Goal: Task Accomplishment & Management: Use online tool/utility

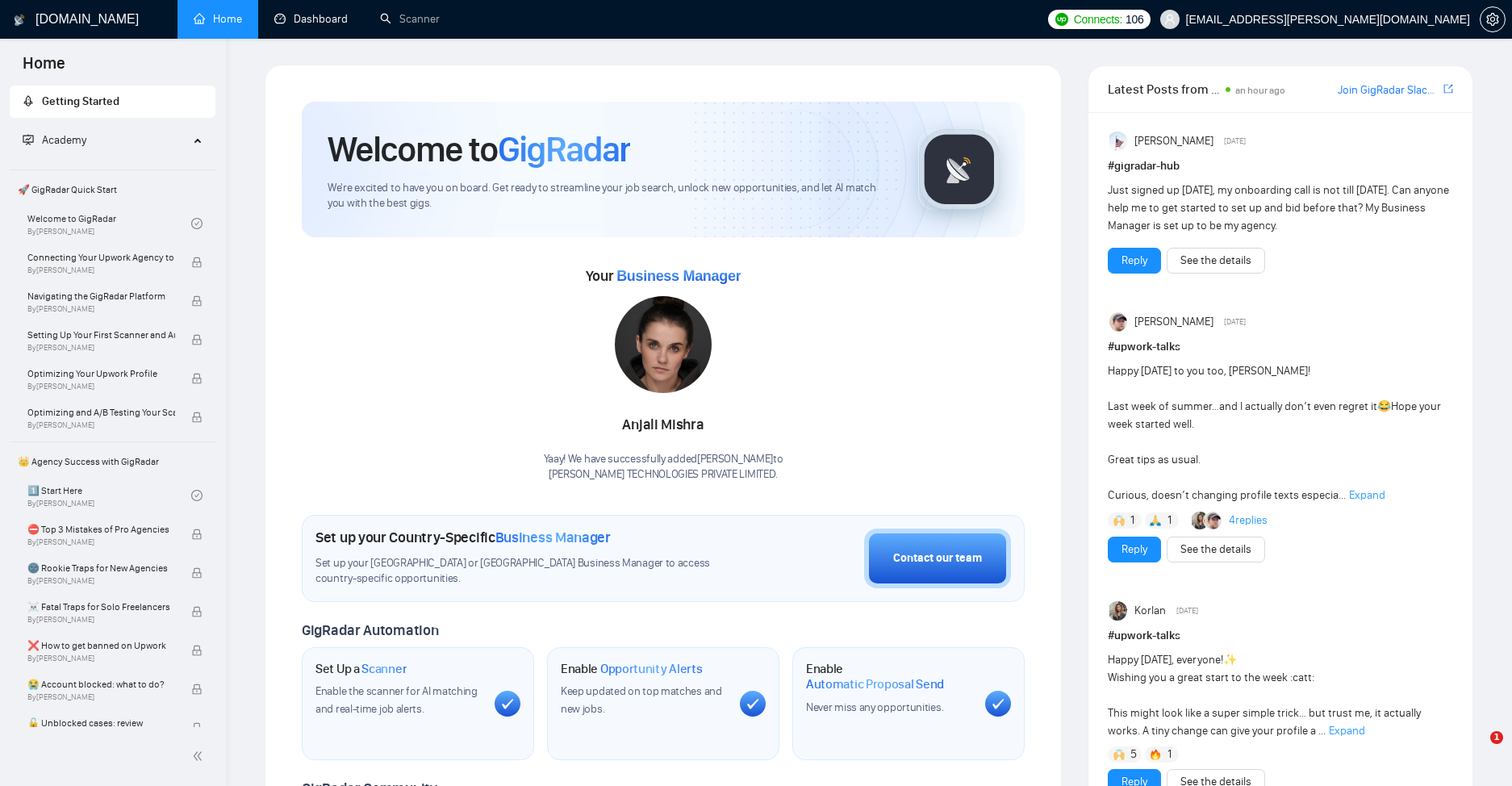
click at [336, 23] on link "Dashboard" at bounding box center [311, 18] width 74 height 14
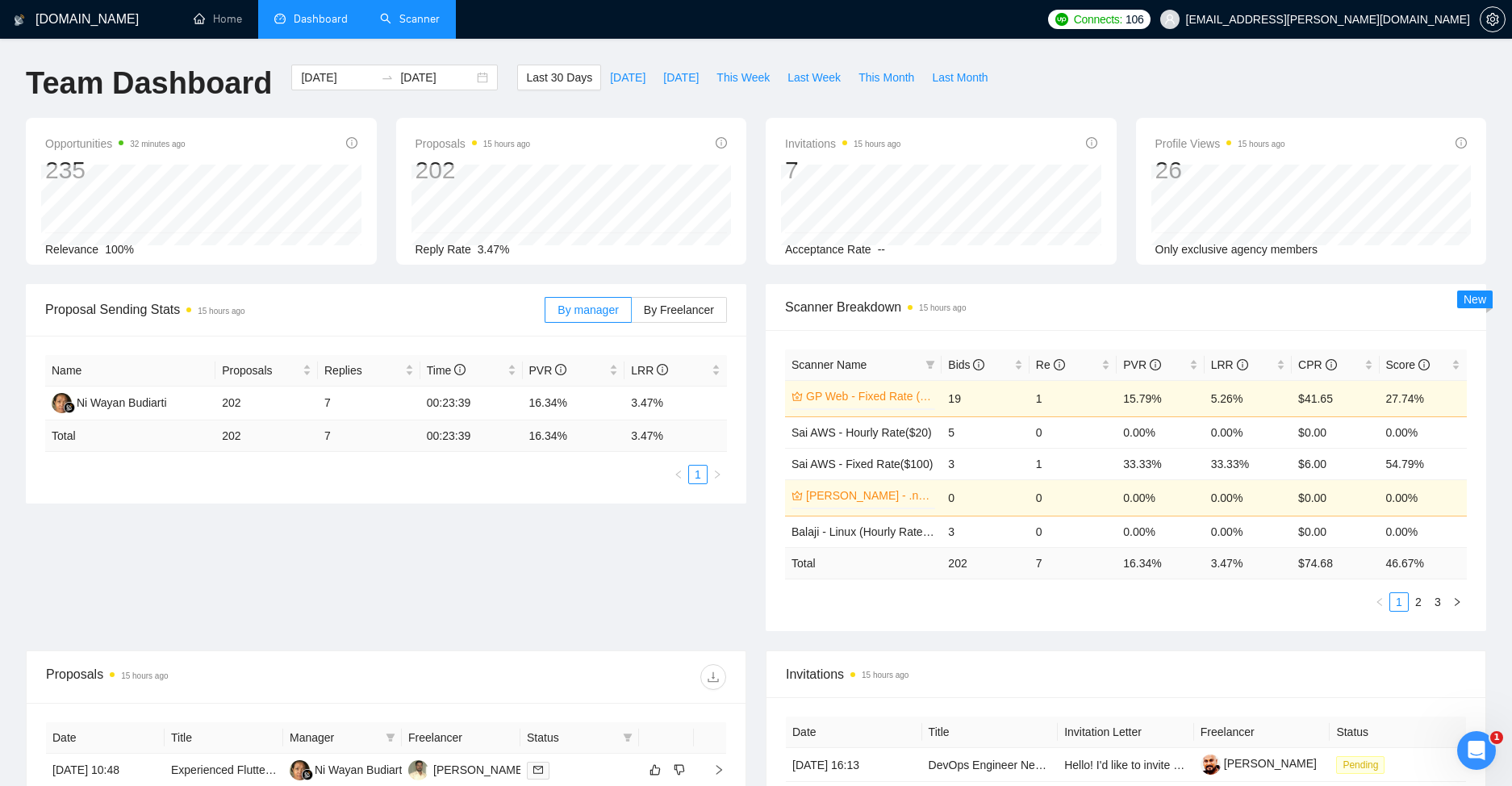
click at [426, 18] on link "Scanner" at bounding box center [410, 18] width 60 height 14
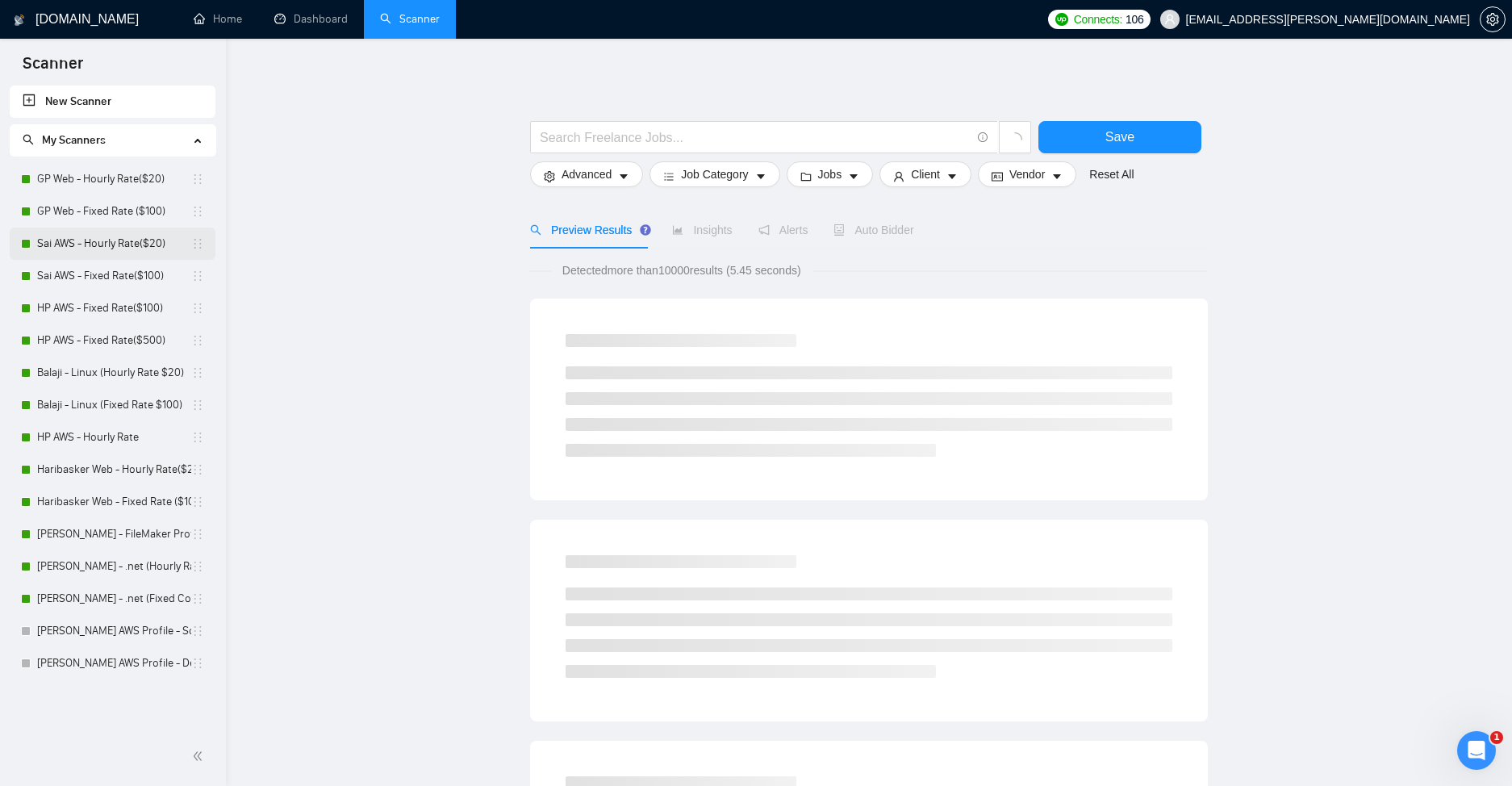
click at [109, 237] on link "Sai AWS - Hourly Rate($20)" at bounding box center [115, 243] width 155 height 32
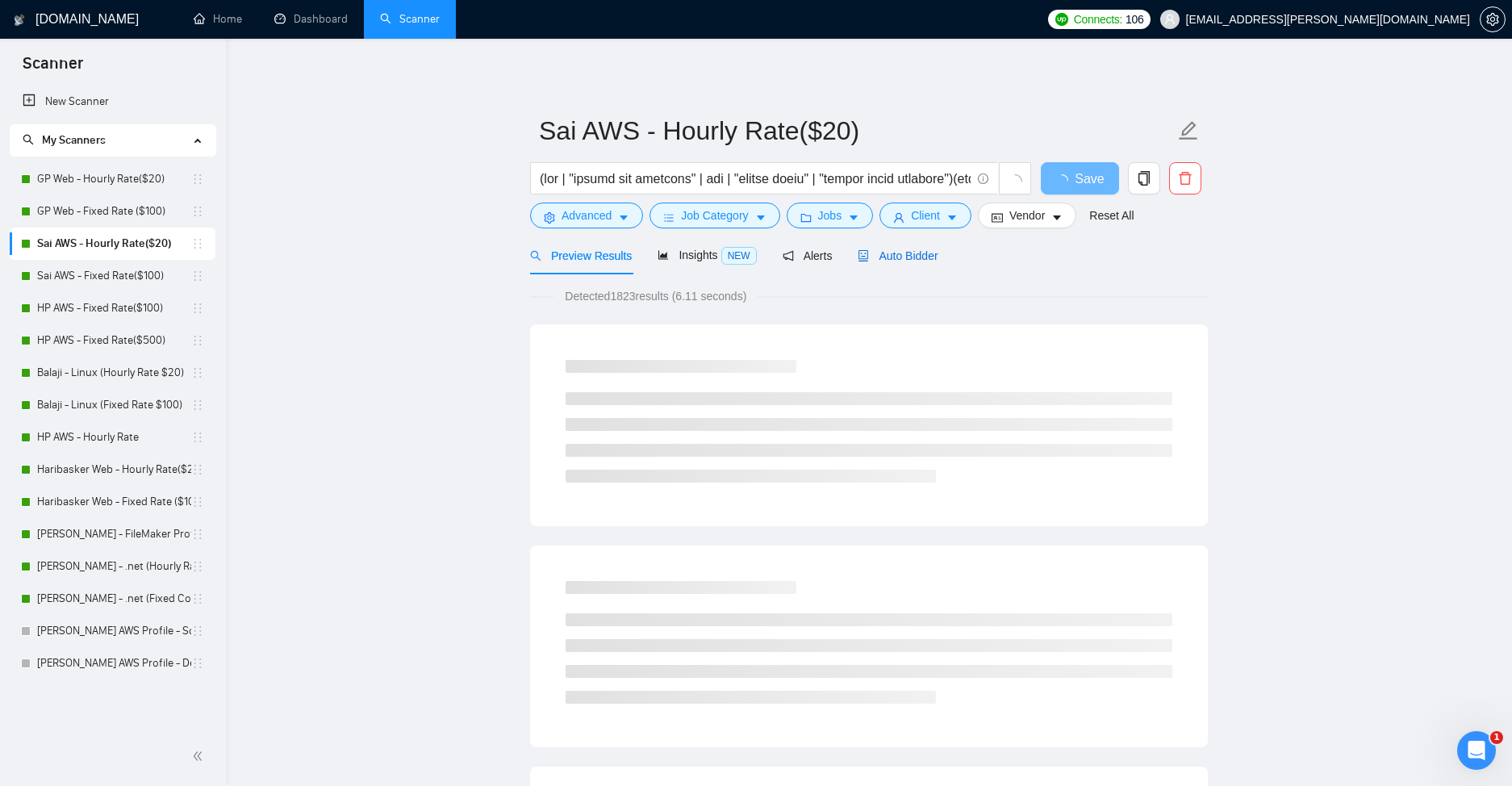
click at [921, 257] on span "Auto Bidder" at bounding box center [897, 256] width 80 height 13
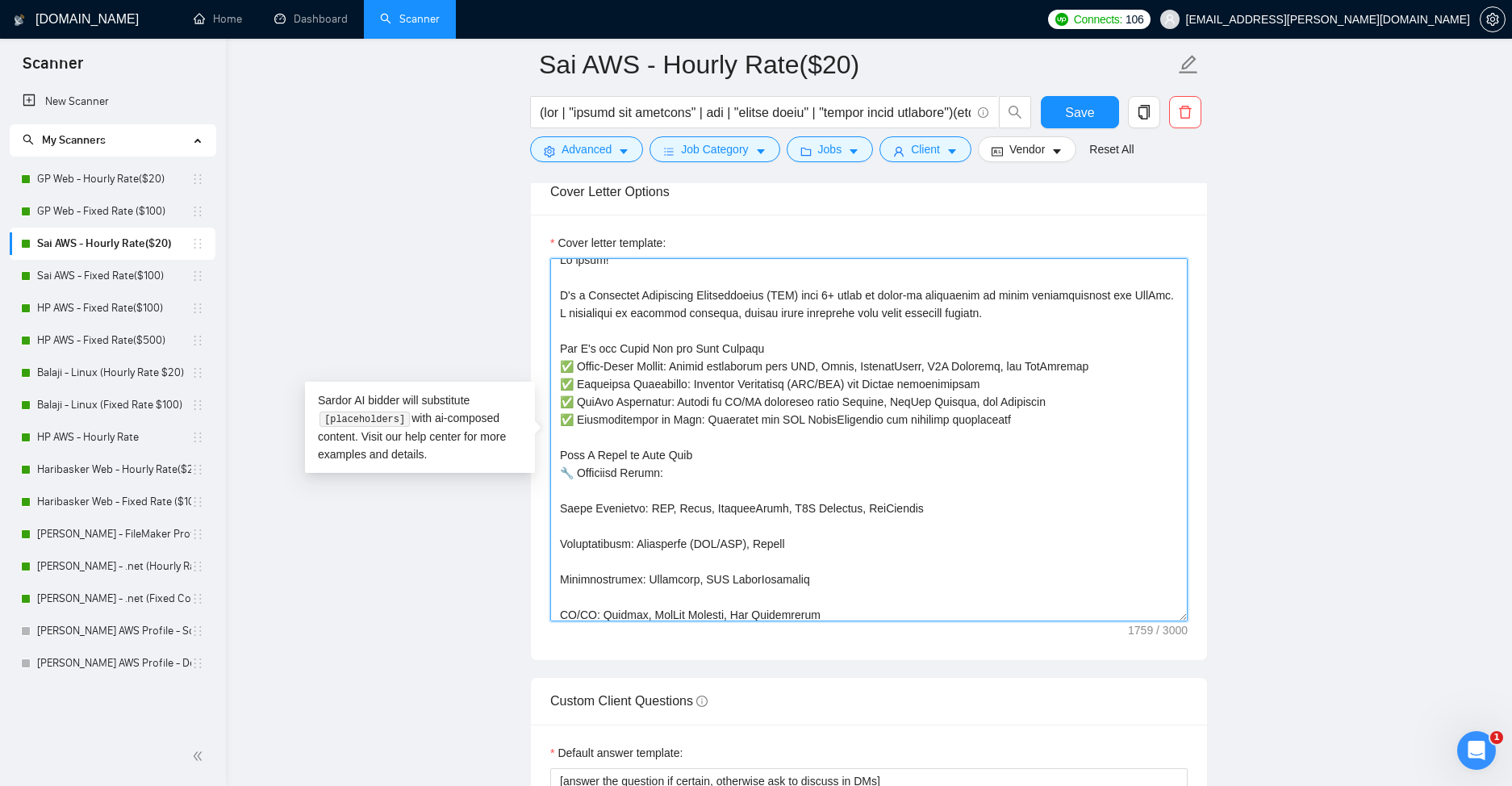
scroll to position [14, 0]
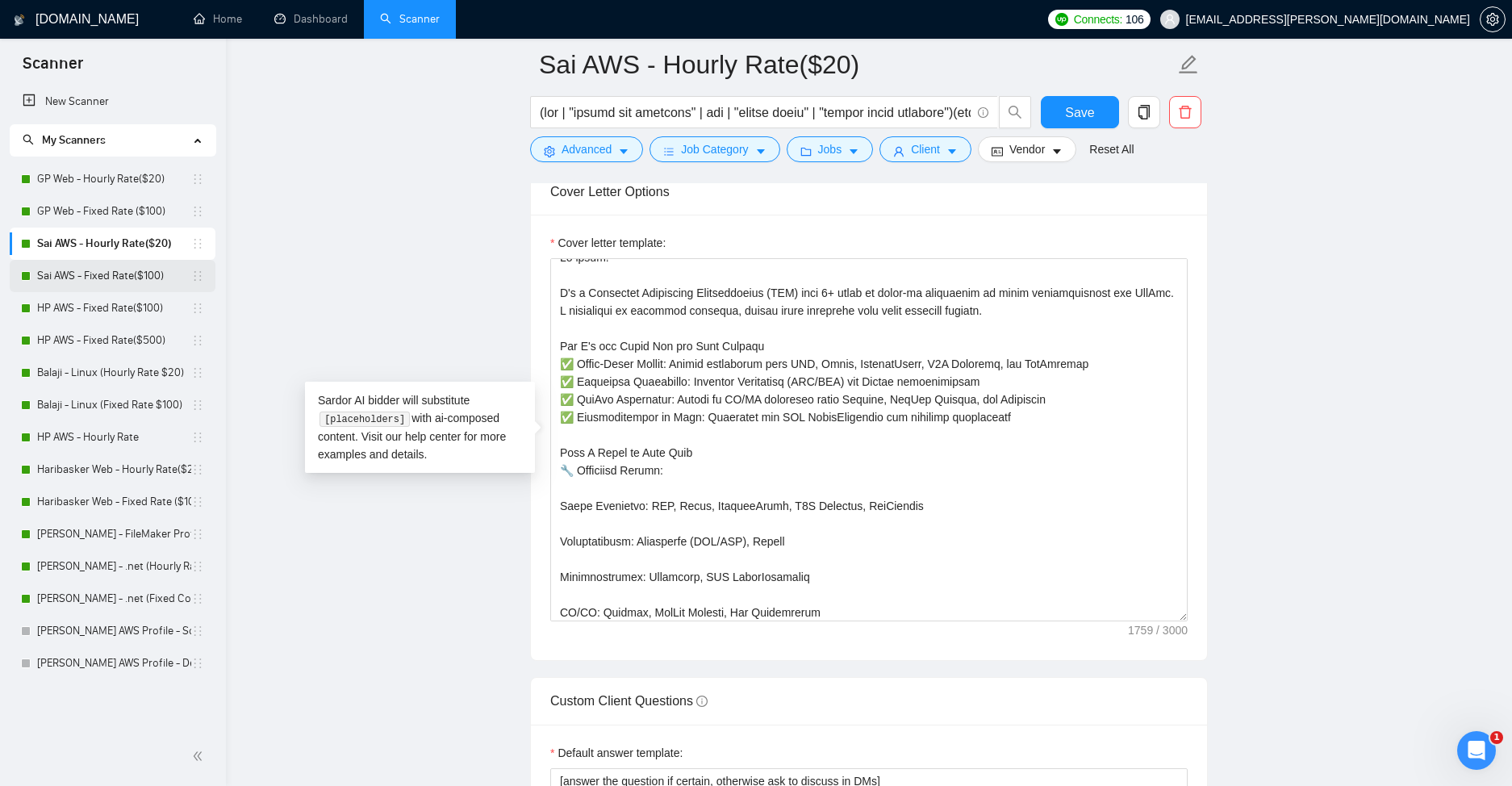
click at [114, 274] on link "Sai AWS - Fixed Rate($100)" at bounding box center [115, 276] width 155 height 32
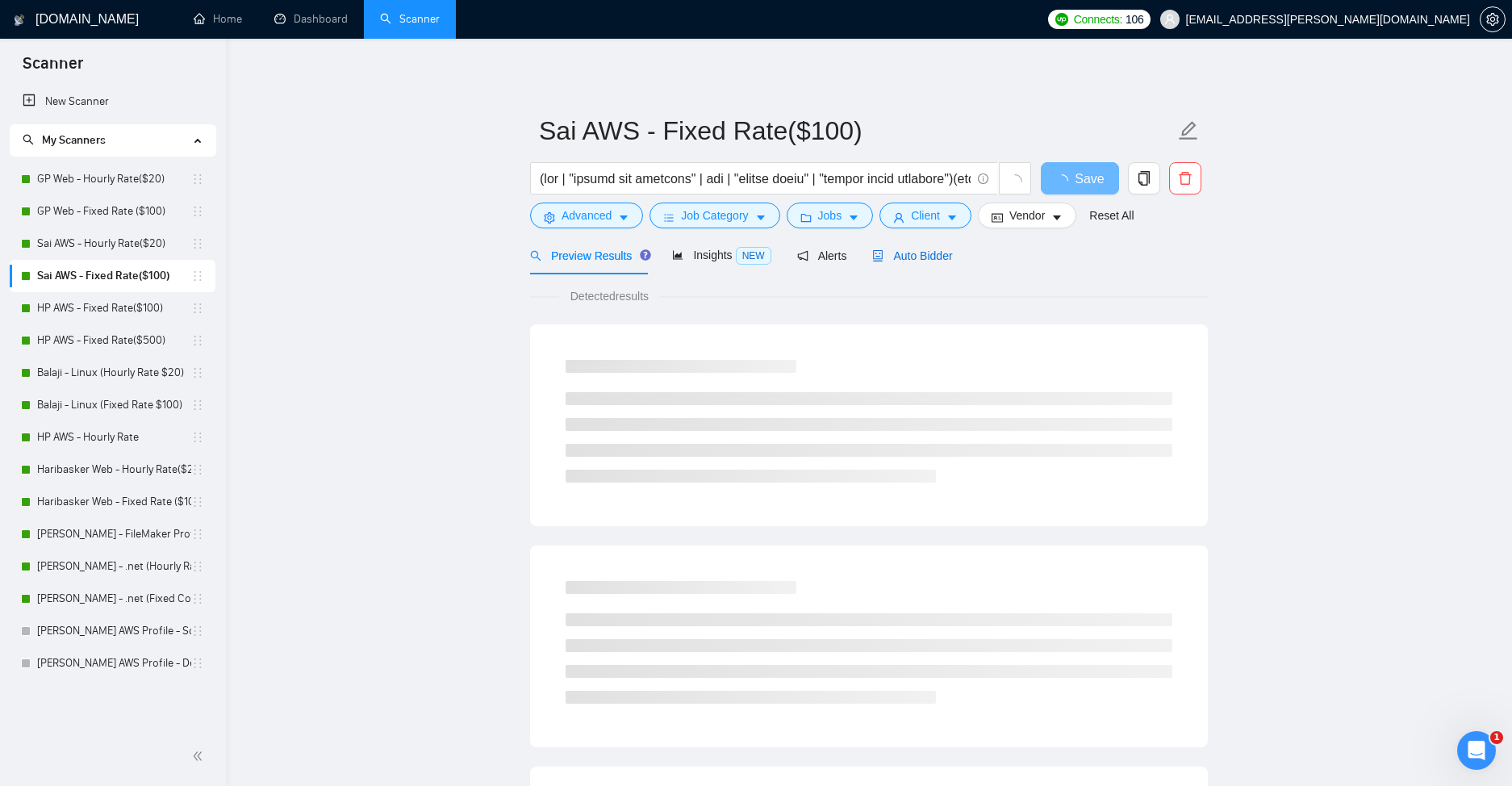
click at [912, 251] on span "Auto Bidder" at bounding box center [912, 256] width 80 height 13
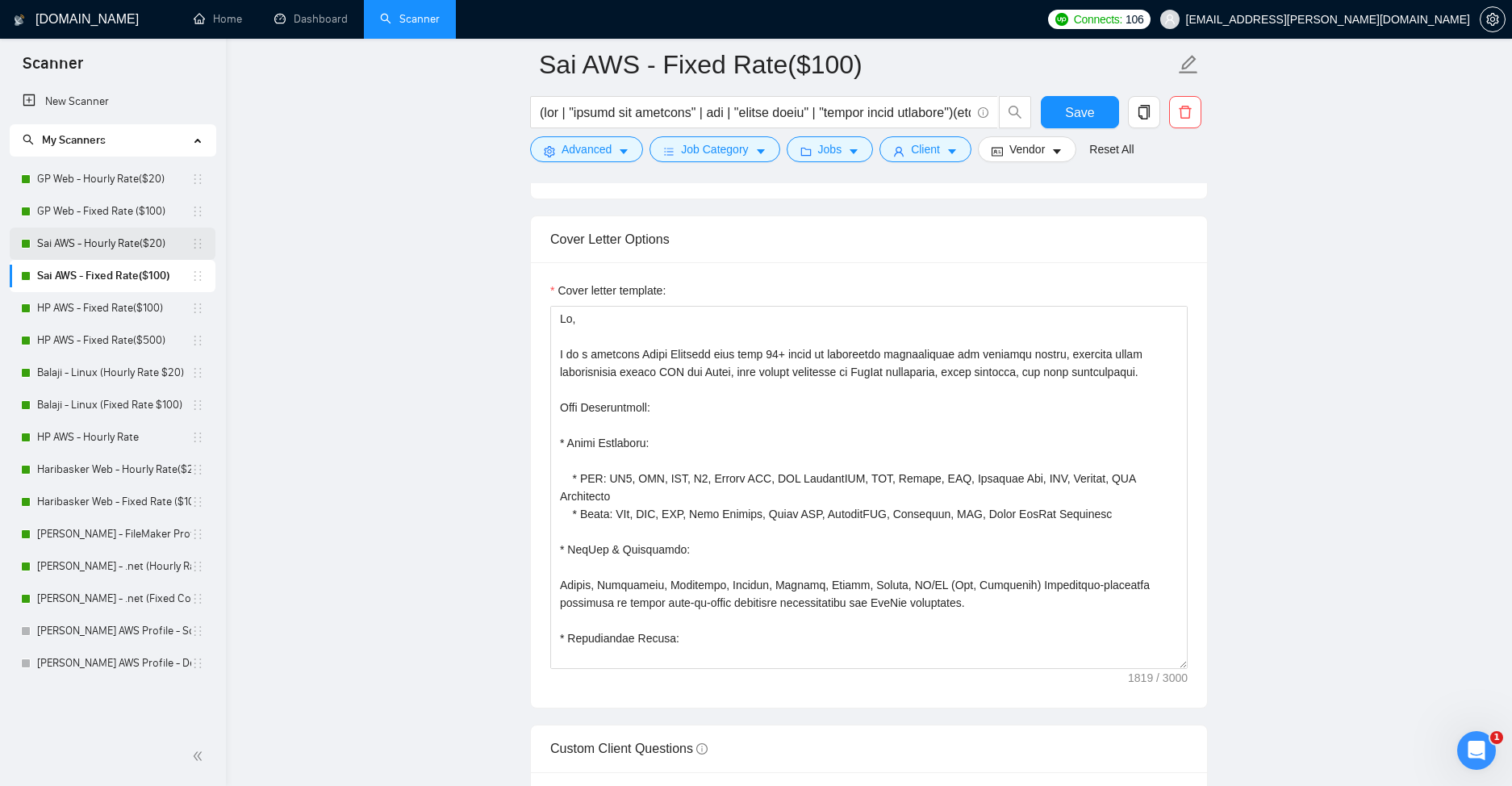
click at [122, 247] on link "Sai AWS - Hourly Rate($20)" at bounding box center [115, 243] width 155 height 32
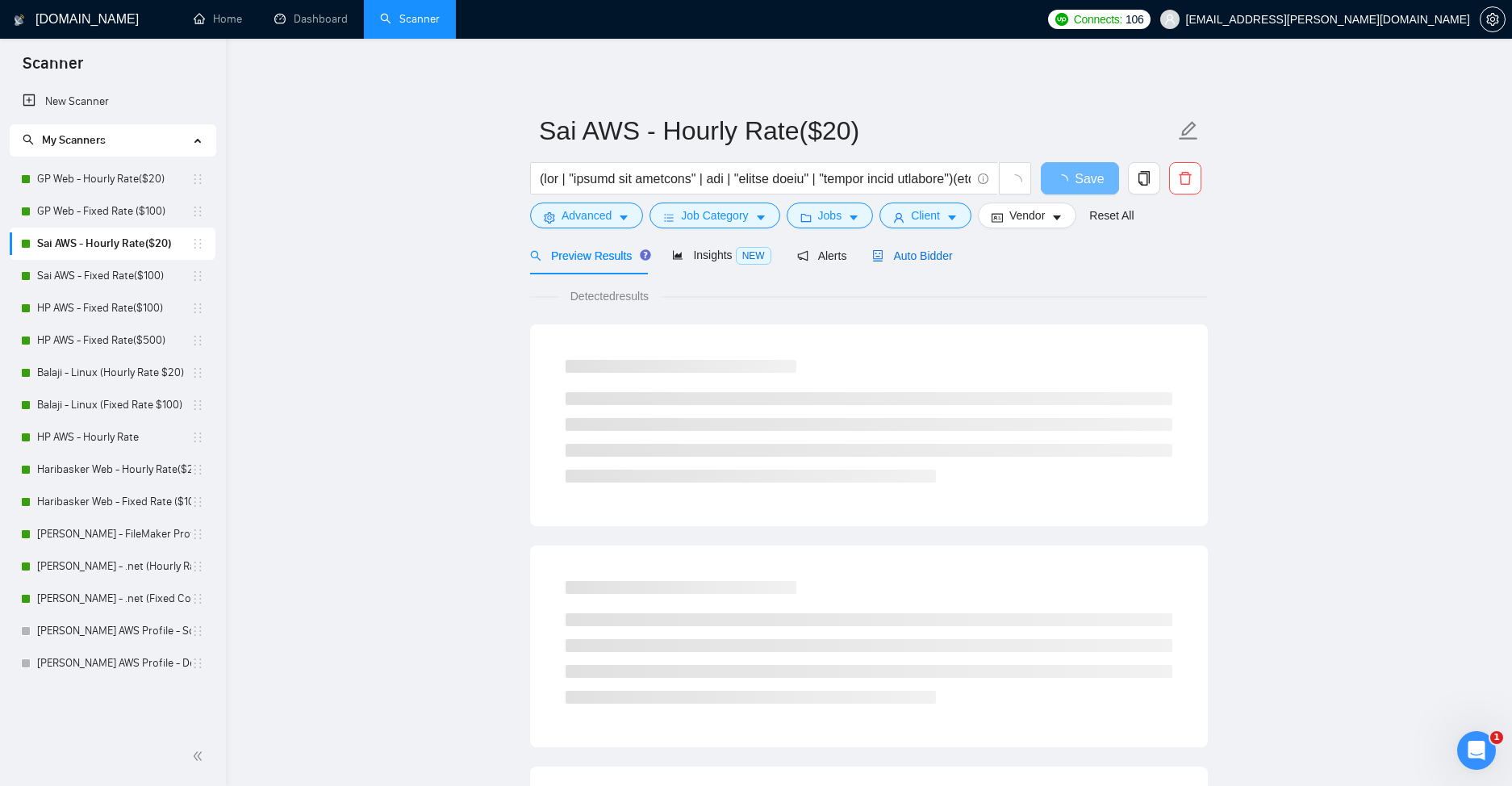
click at [938, 255] on span "Auto Bidder" at bounding box center [912, 256] width 80 height 13
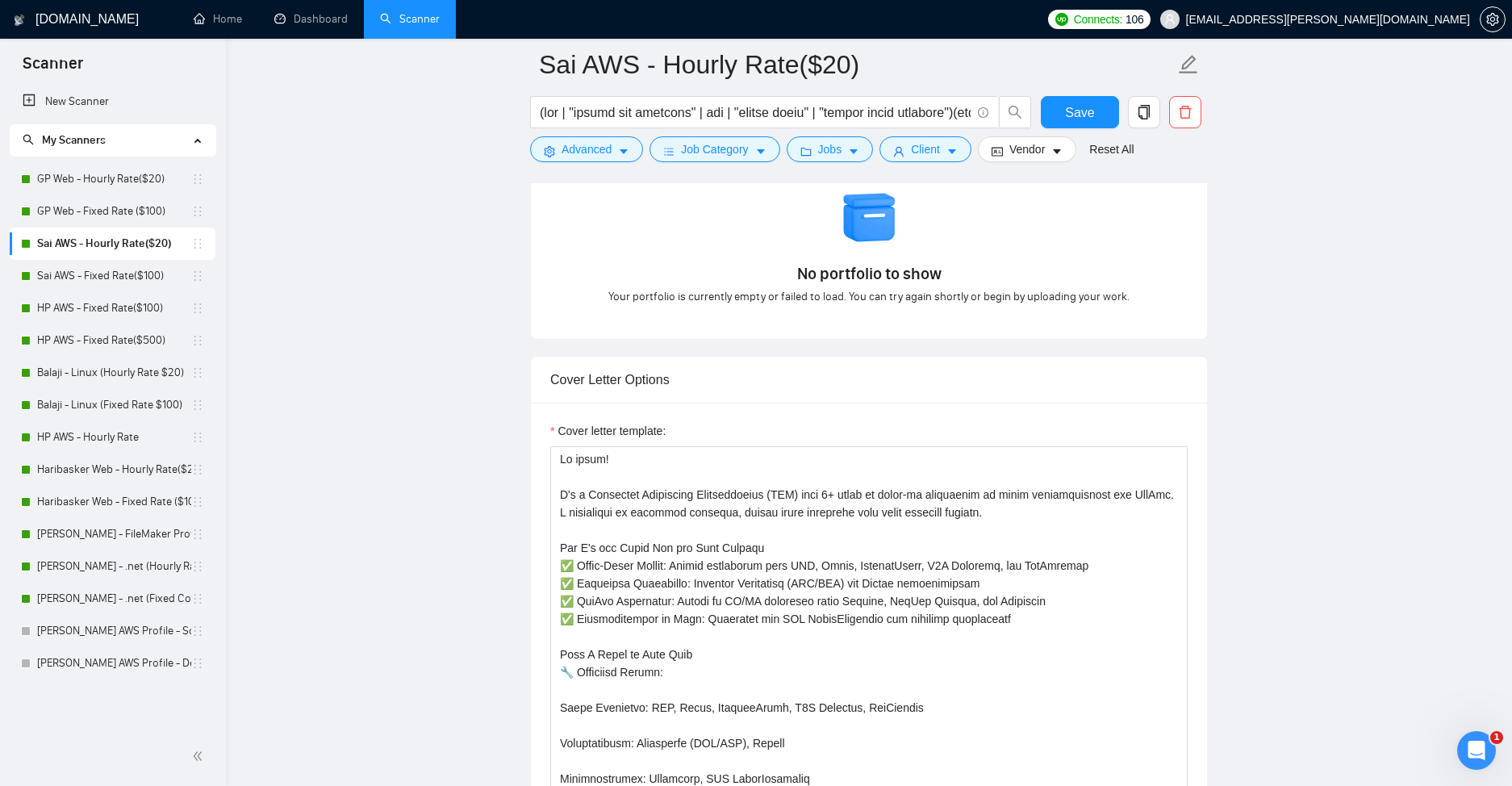
scroll to position [1741, 0]
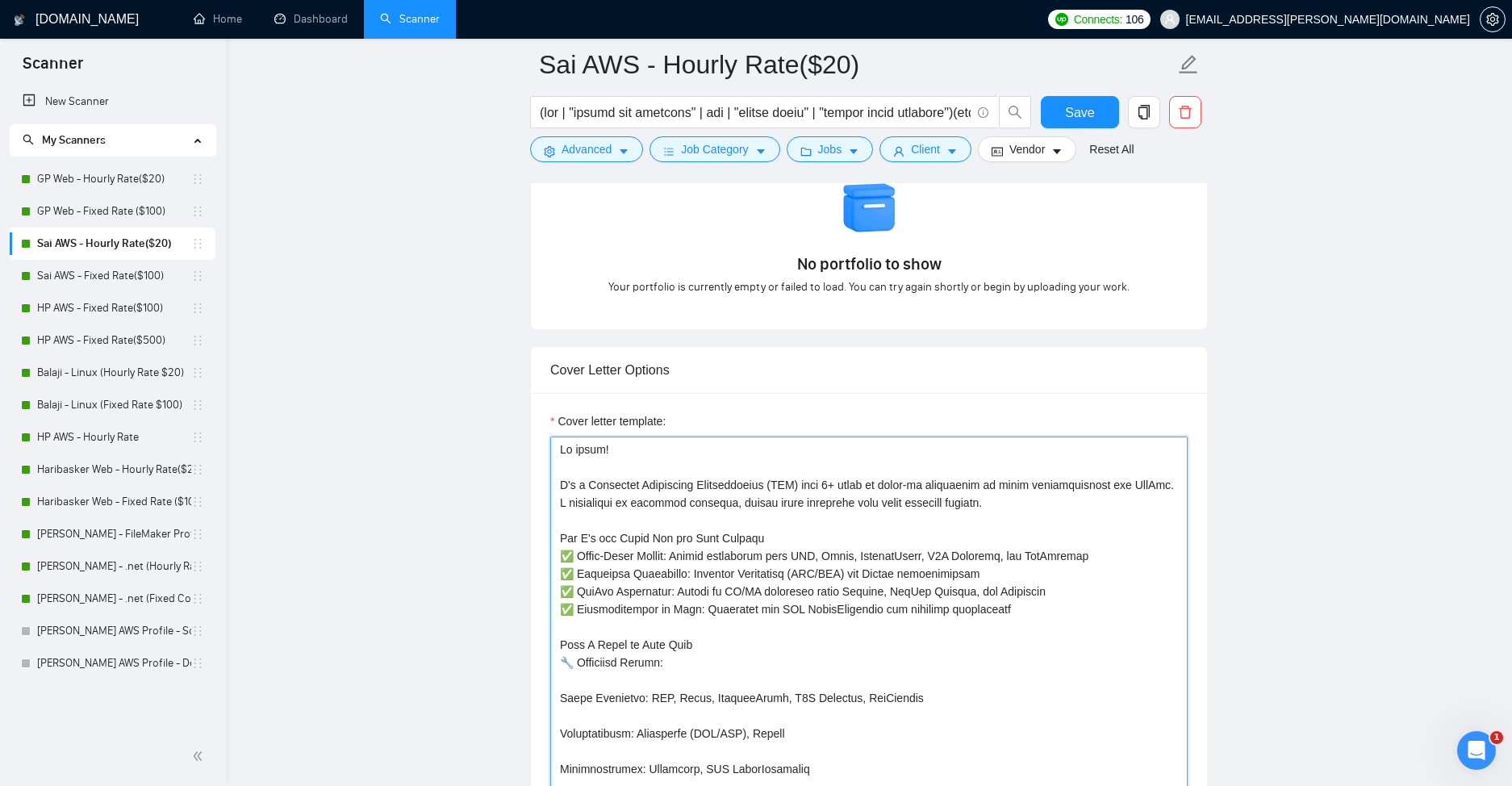
click at [874, 502] on textarea "Cover letter template:" at bounding box center [868, 618] width 637 height 363
click at [857, 515] on textarea "Cover letter template:" at bounding box center [868, 618] width 637 height 363
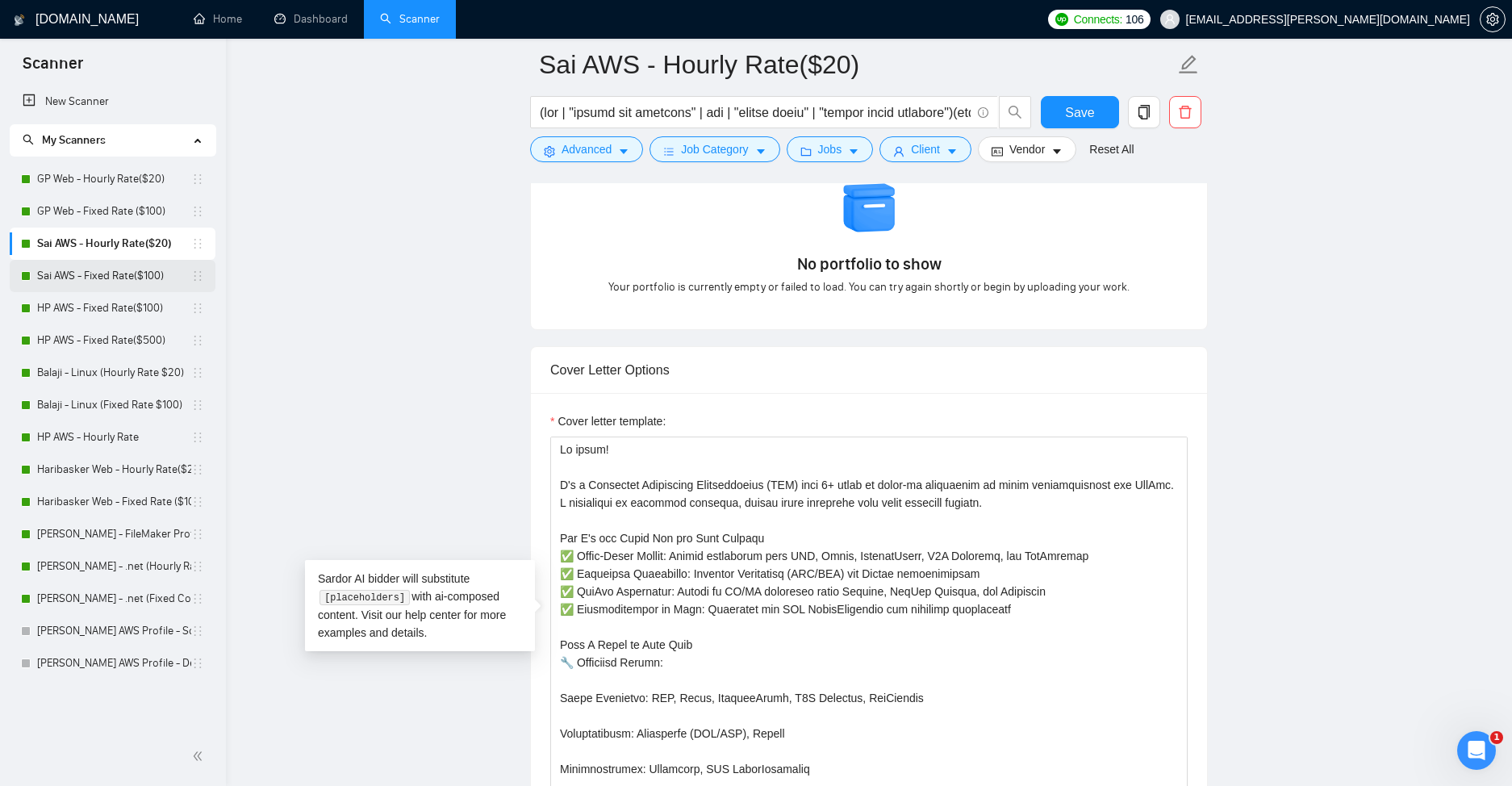
click at [142, 266] on link "Sai AWS - Fixed Rate($100)" at bounding box center [115, 276] width 155 height 32
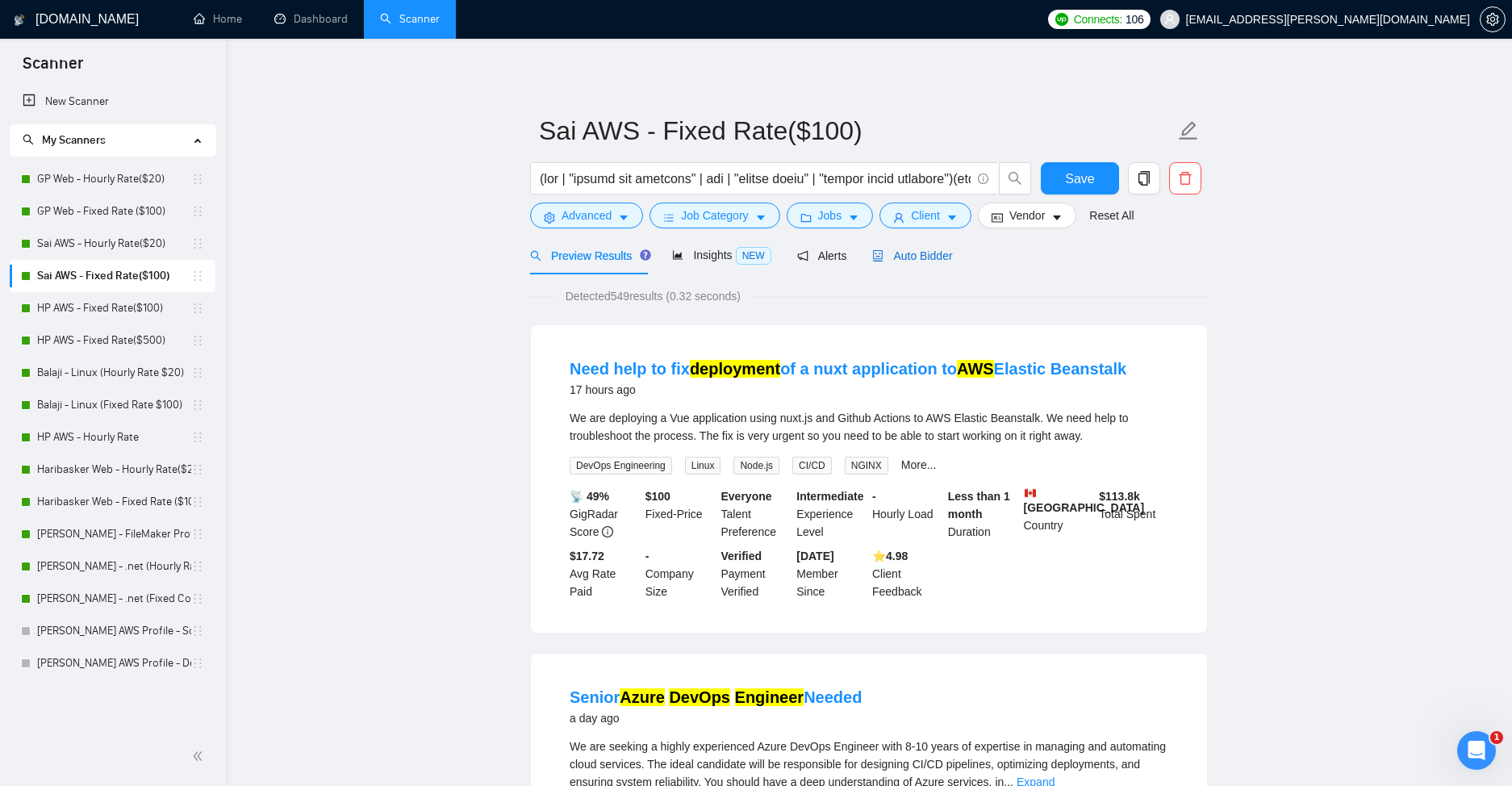
click at [930, 262] on span "Auto Bidder" at bounding box center [912, 256] width 80 height 13
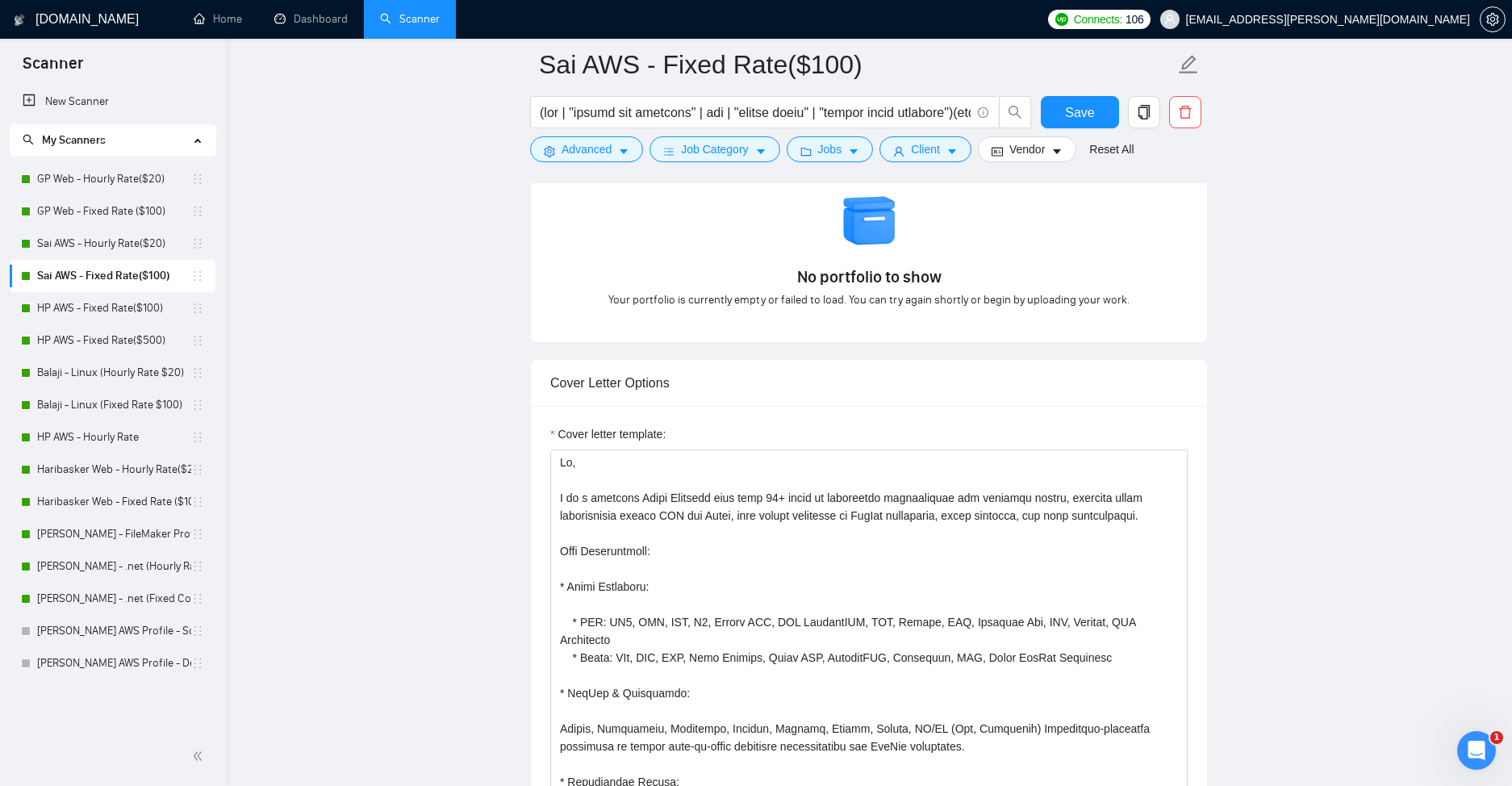
scroll to position [1771, 0]
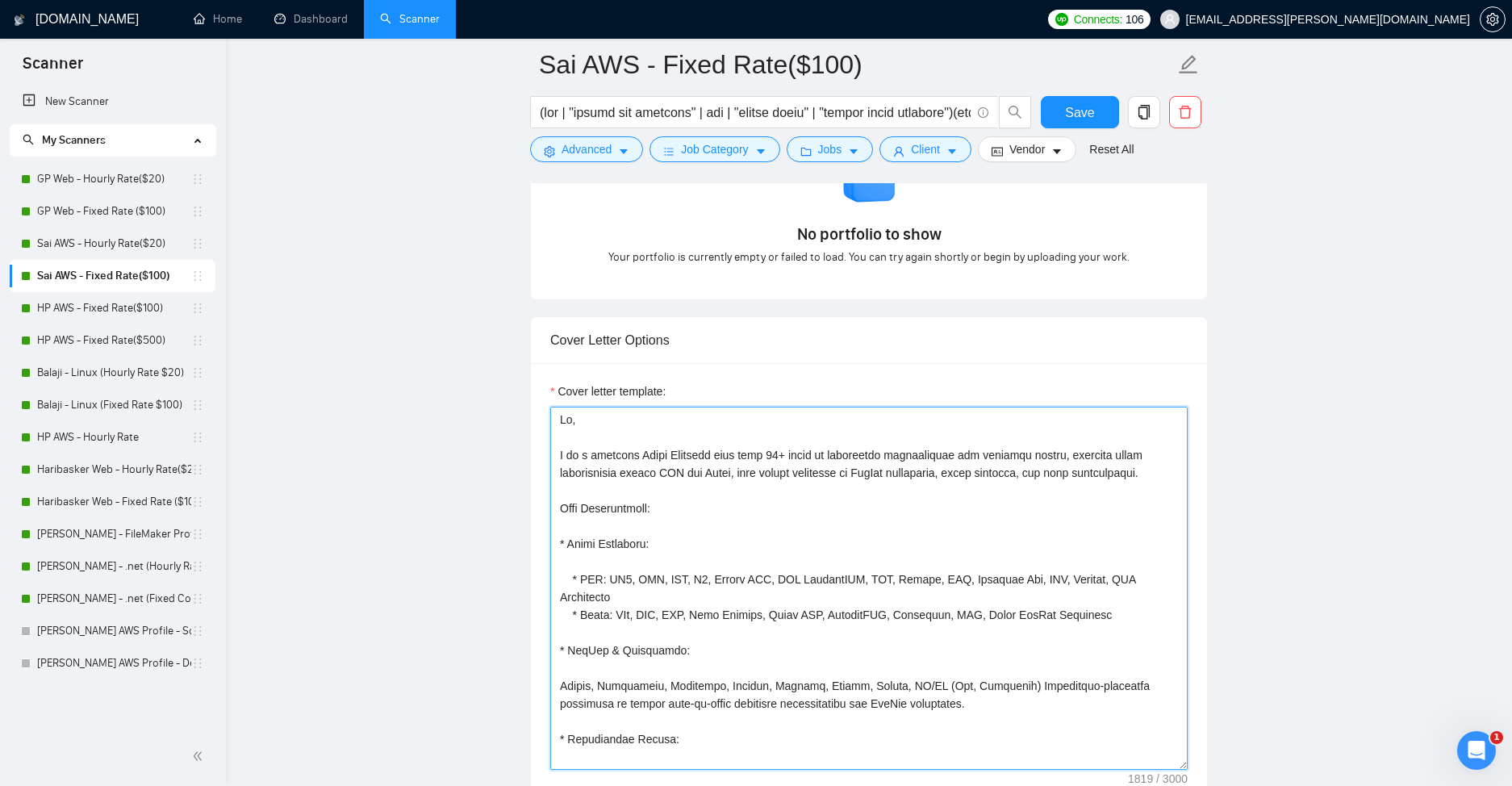
click at [768, 501] on textarea "Cover letter template:" at bounding box center [868, 588] width 637 height 363
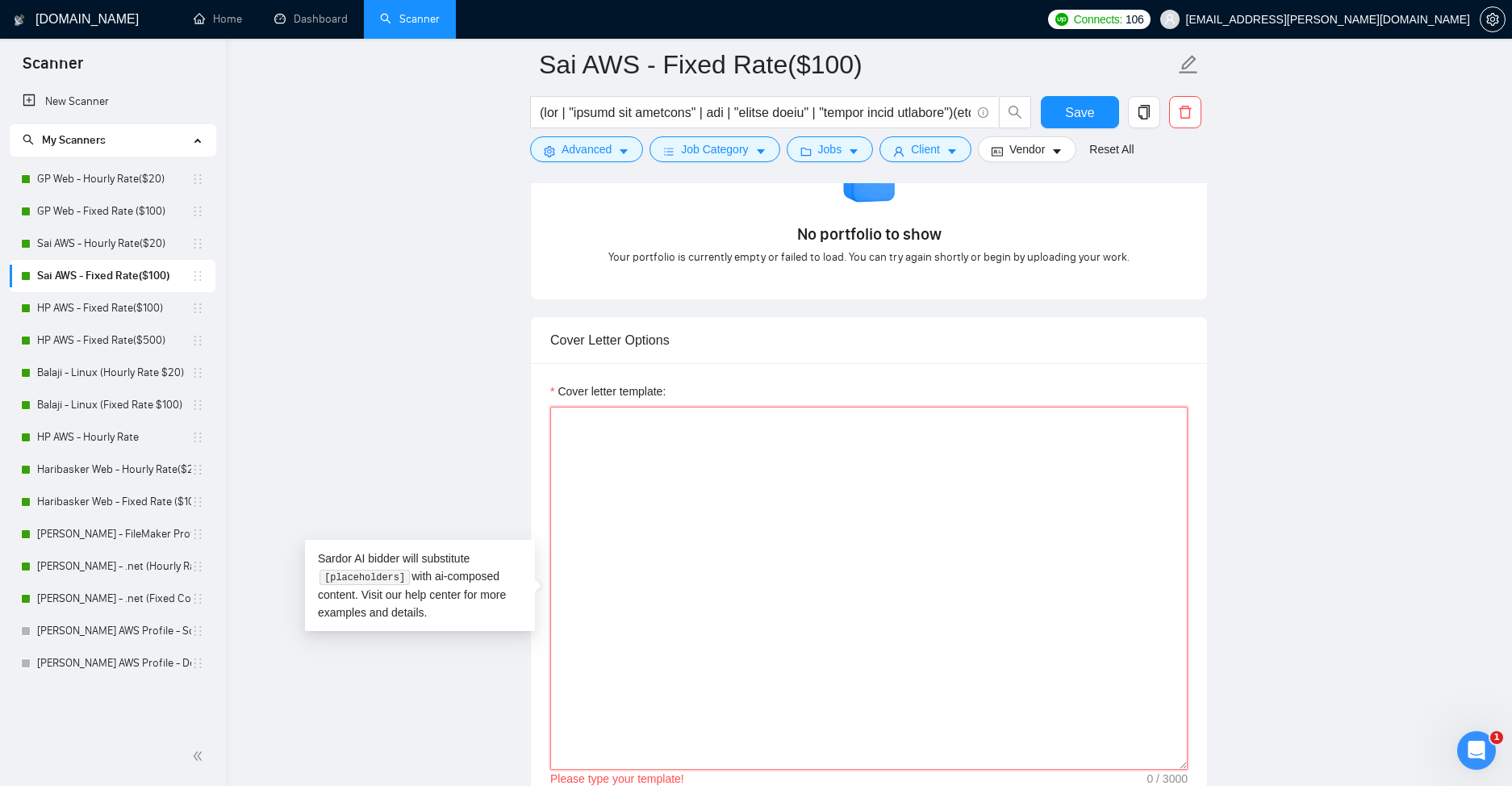
paste textarea "Lo ipsum! D's a Consectet Adipiscing Elitseddoeius (TEM) inci 8+ utlab et dolor…"
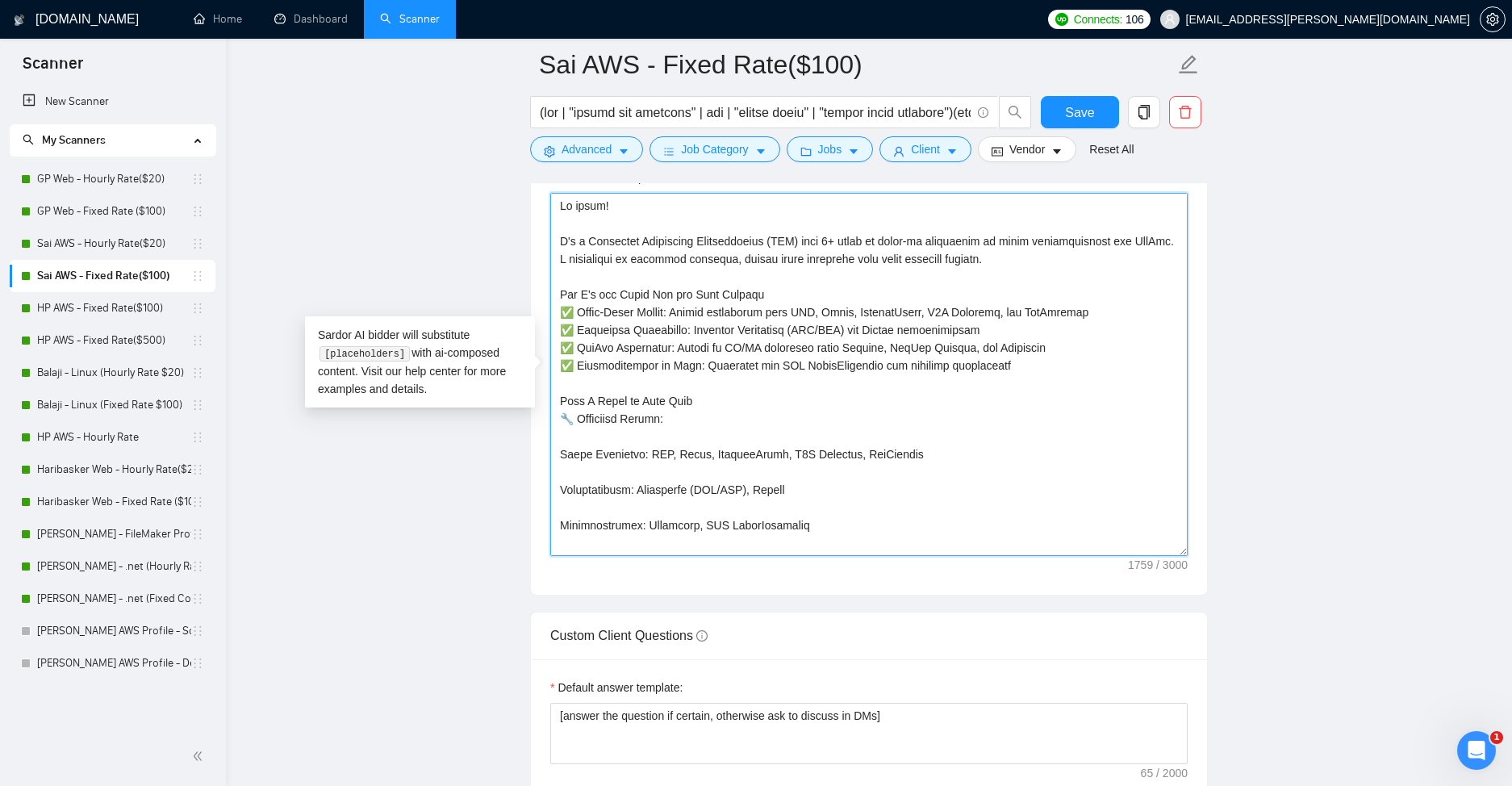
scroll to position [0, 0]
type textarea "Lo ipsum! D's a Consectet Adipiscing Elitseddoeius (TEM) inci 8+ utlab et dolor…"
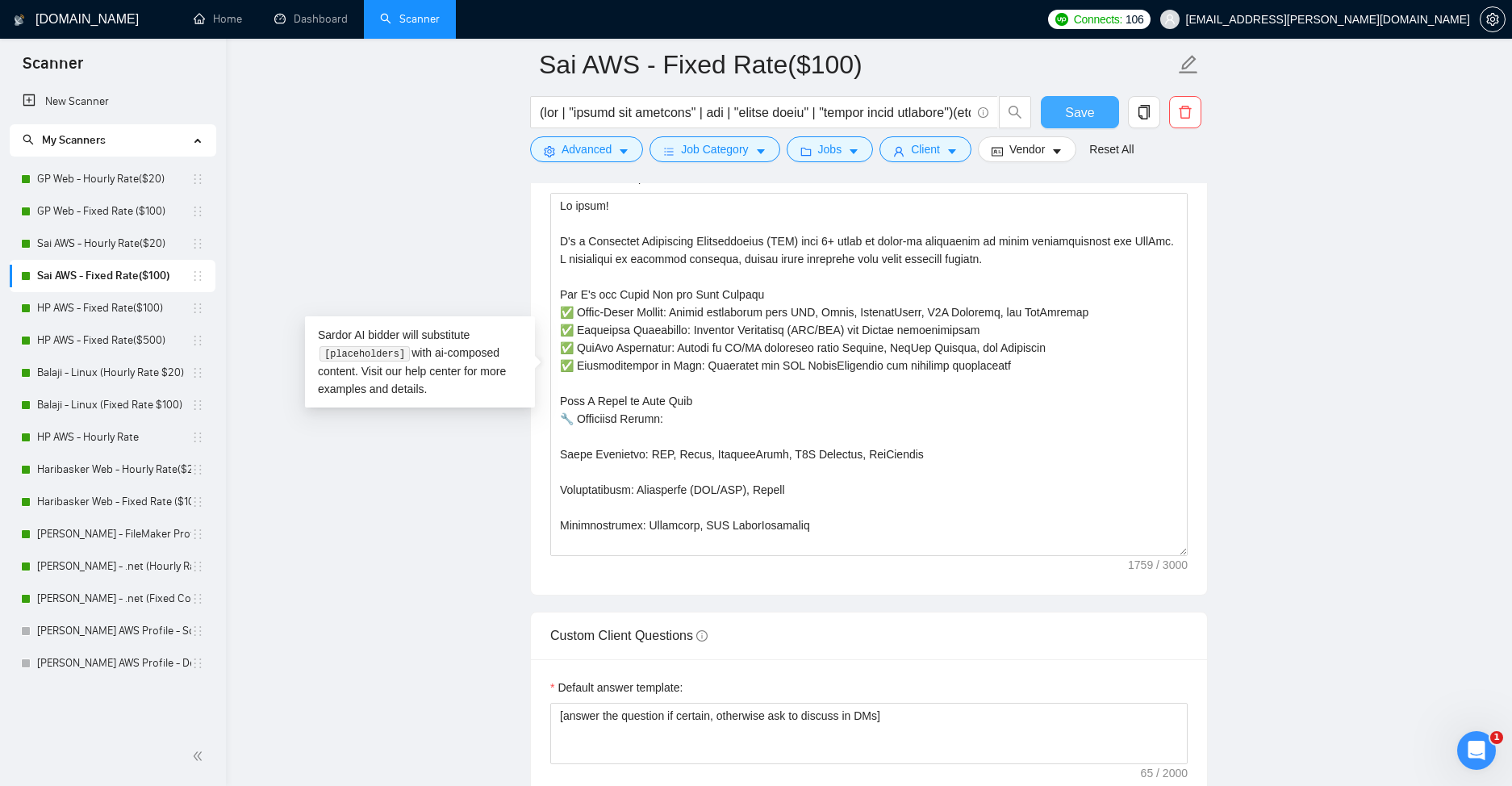
click at [1074, 120] on span "Save" at bounding box center [1079, 113] width 29 height 20
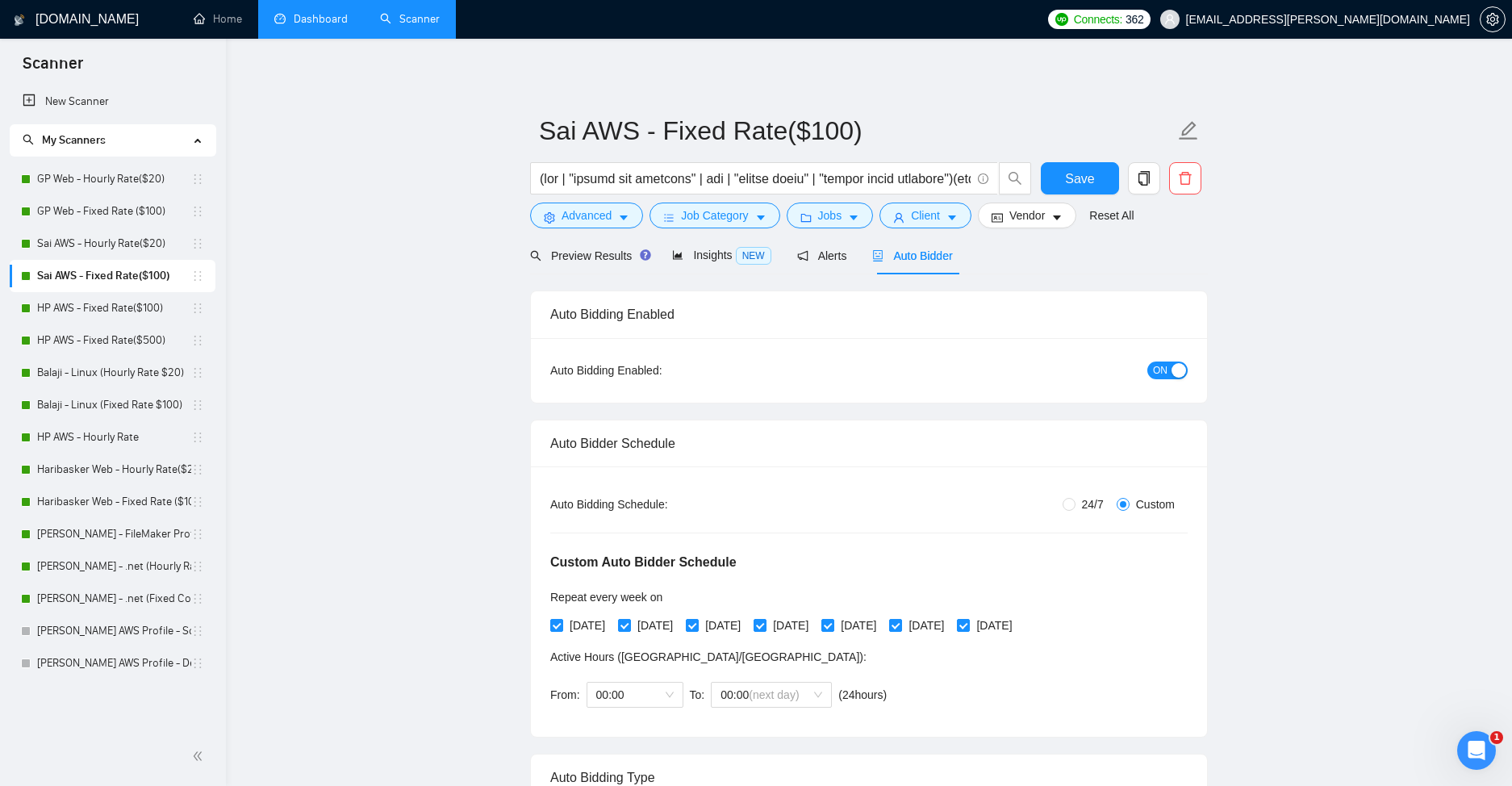
click at [326, 25] on link "Dashboard" at bounding box center [311, 18] width 74 height 14
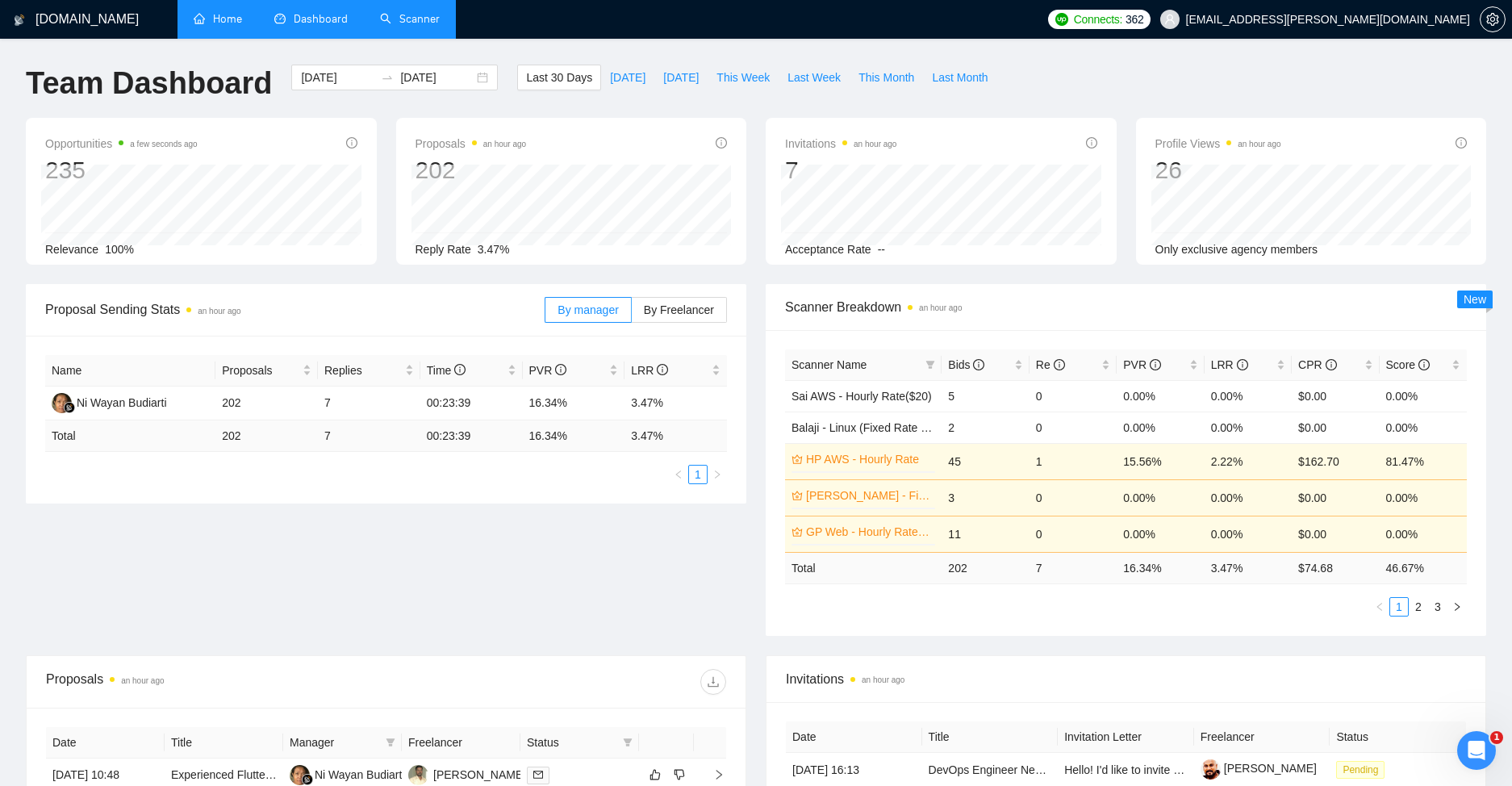
click at [229, 18] on link "Home" at bounding box center [217, 18] width 48 height 14
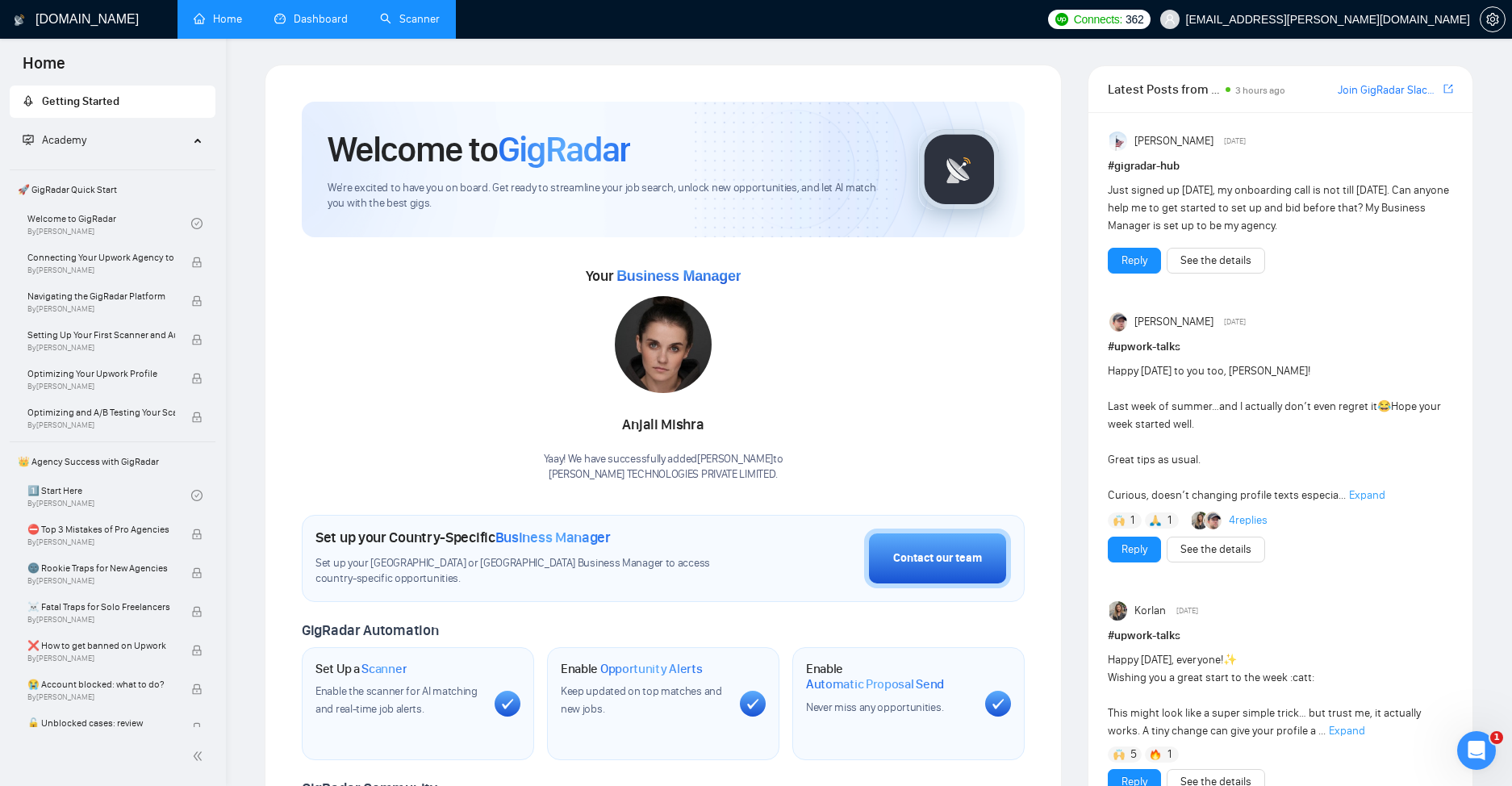
click at [981, 483] on div "Welcome to GigRadar We're excited to have you on board. Get ready to streamline…" at bounding box center [663, 601] width 723 height 999
